Goal: Check status

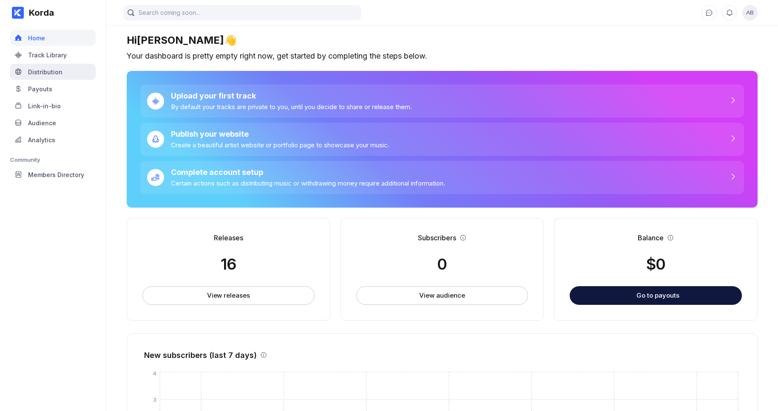
click at [63, 78] on div "Distribution" at bounding box center [52, 72] width 85 height 16
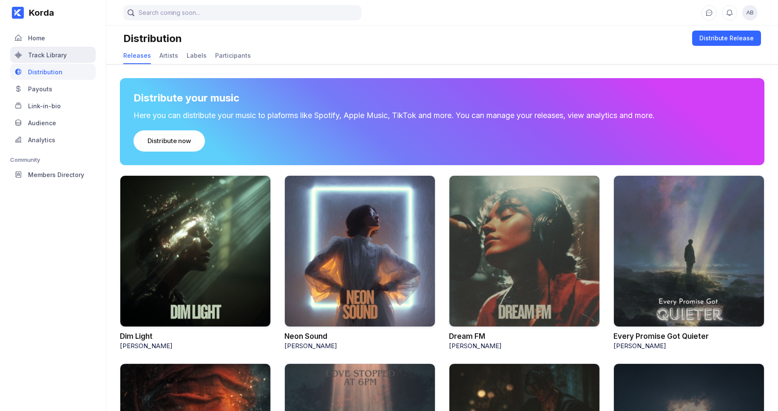
click at [46, 56] on div "Track Library" at bounding box center [47, 54] width 39 height 7
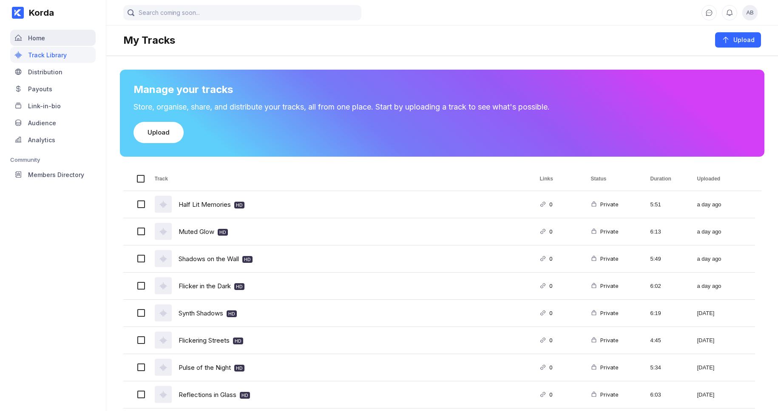
click at [47, 37] on div "Home" at bounding box center [52, 38] width 85 height 16
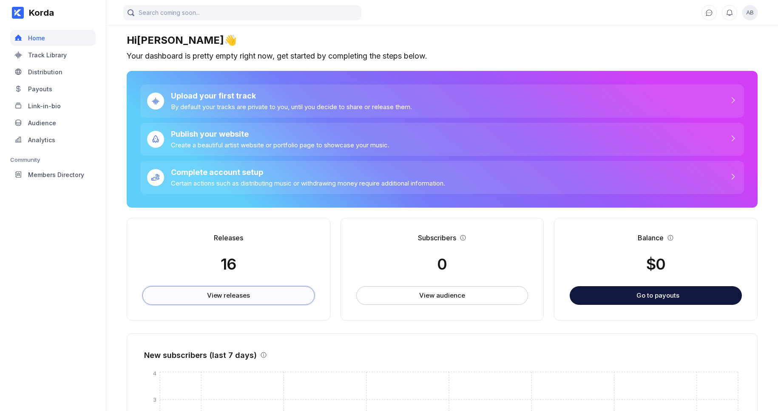
click at [269, 300] on button "View releases" at bounding box center [228, 295] width 172 height 19
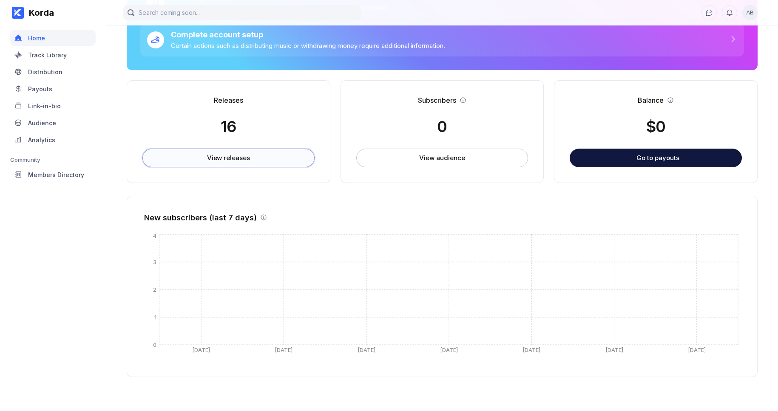
scroll to position [142, 0]
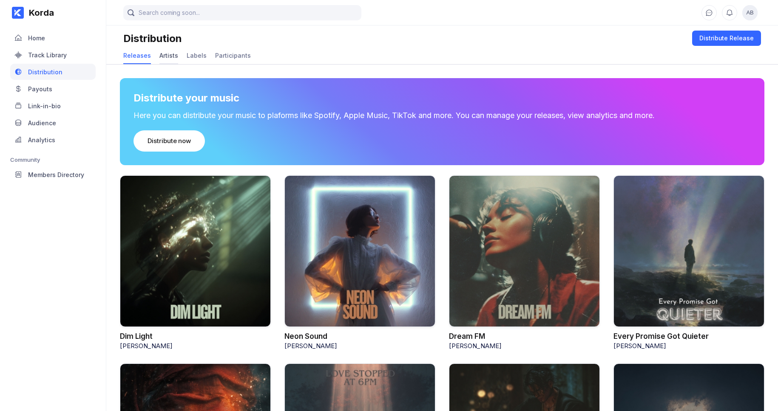
click at [169, 54] on div "Artists" at bounding box center [168, 55] width 19 height 7
click at [219, 55] on div "Participants" at bounding box center [233, 55] width 36 height 7
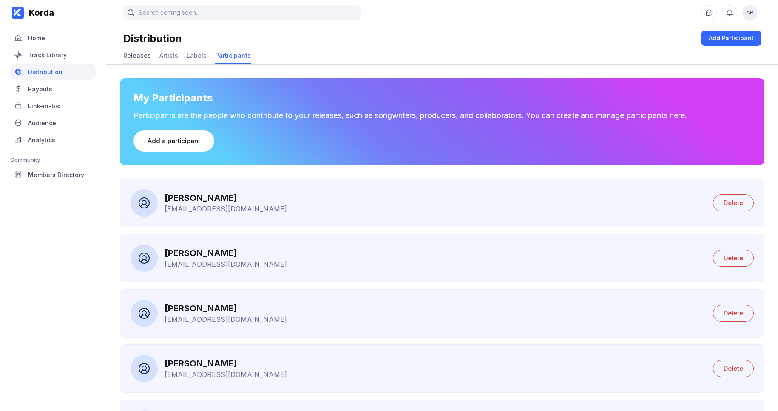
click at [135, 54] on div "Releases" at bounding box center [137, 55] width 28 height 7
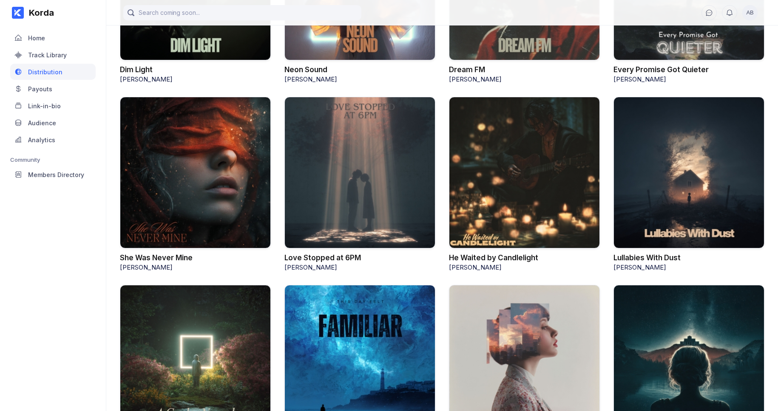
scroll to position [211, 0]
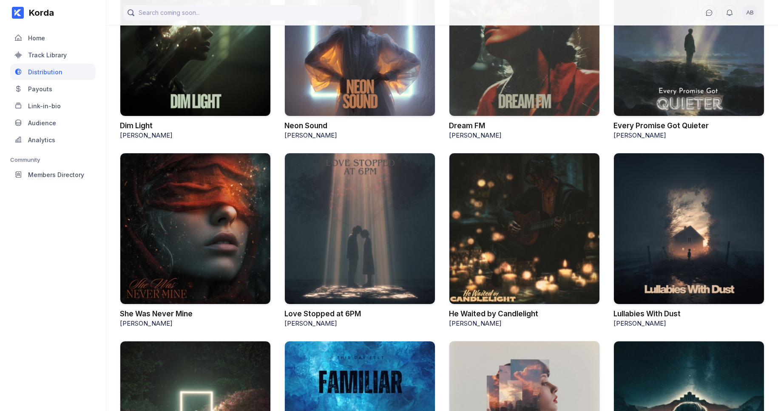
click at [239, 112] on div at bounding box center [195, 41] width 151 height 152
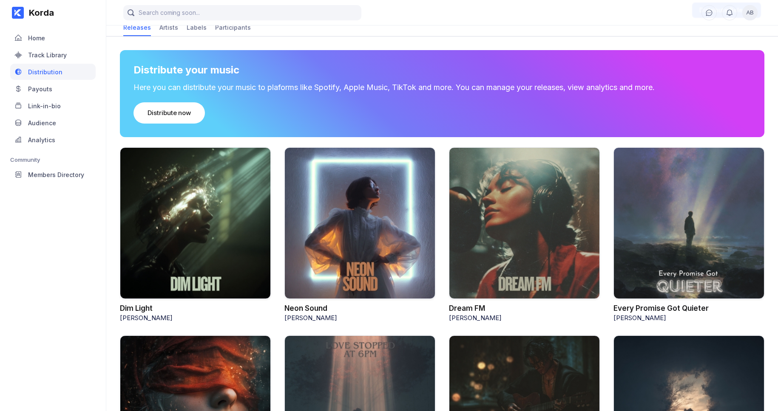
scroll to position [0, 0]
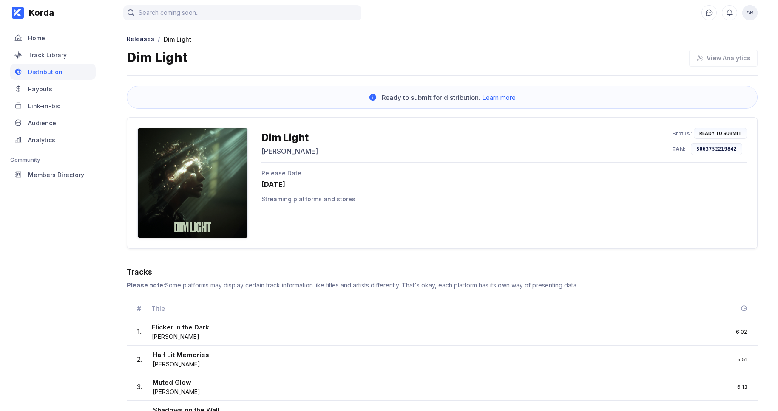
click at [179, 245] on div "Dim Light [PERSON_NAME] Status: Ready to Submit EAN: 5063752219842 Release Date…" at bounding box center [442, 183] width 631 height 132
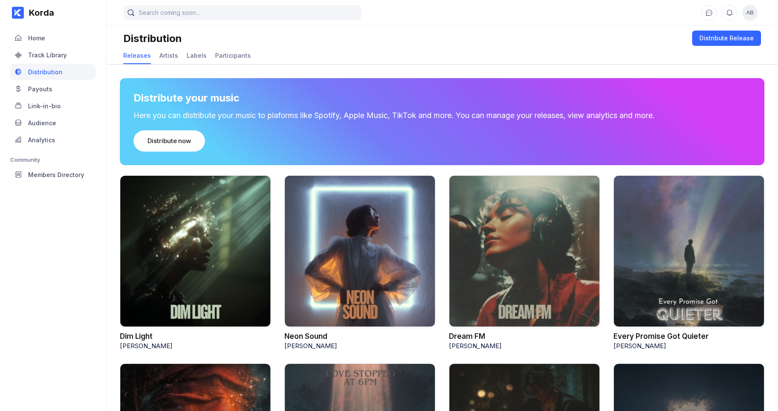
scroll to position [211, 0]
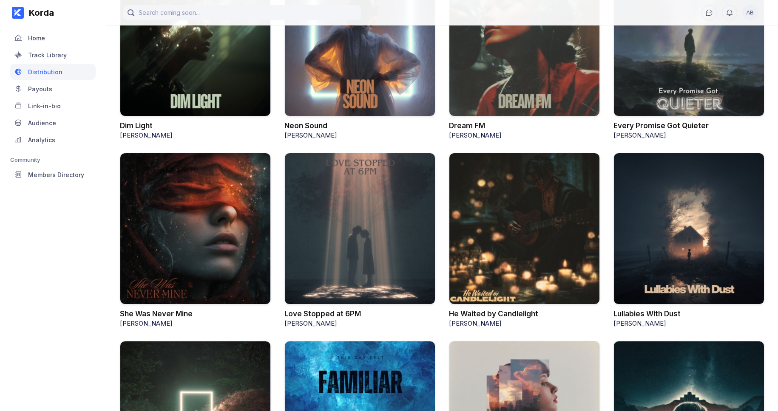
click at [691, 71] on div at bounding box center [688, 41] width 151 height 152
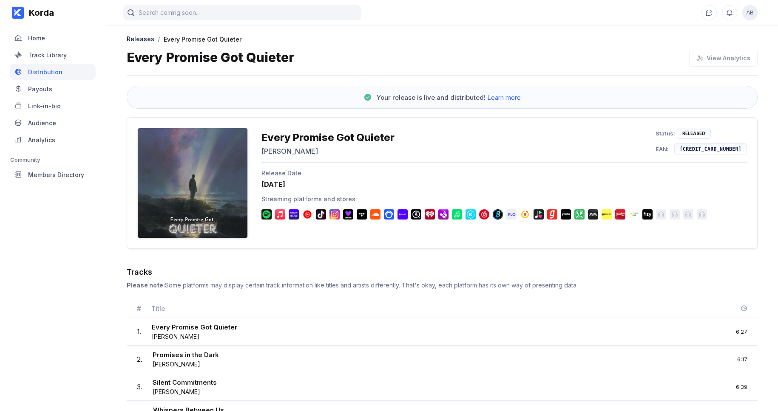
scroll to position [211, 0]
